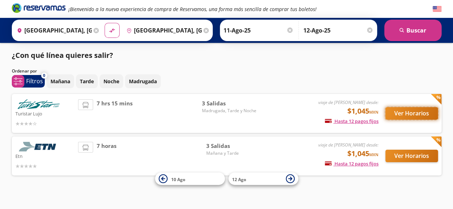
click at [413, 112] on button "Ver Horarios" at bounding box center [411, 113] width 53 height 13
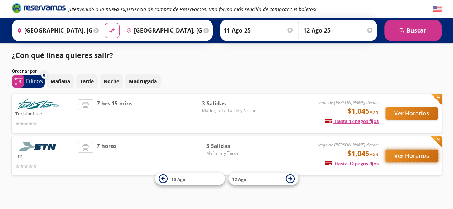
click at [406, 157] on button "Ver Horarios" at bounding box center [411, 156] width 53 height 13
click at [138, 83] on p "Madrugada" at bounding box center [143, 82] width 28 height 8
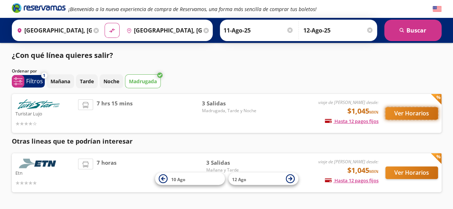
click at [409, 116] on button "Ver Horarios" at bounding box center [411, 113] width 53 height 13
